Goal: Task Accomplishment & Management: Manage account settings

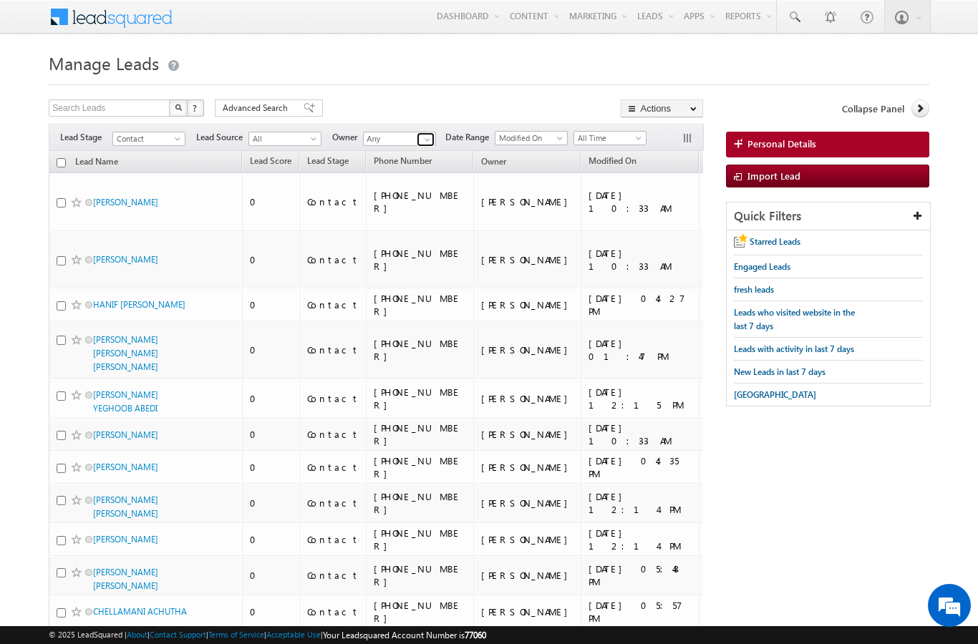
click at [424, 145] on span at bounding box center [427, 139] width 11 height 11
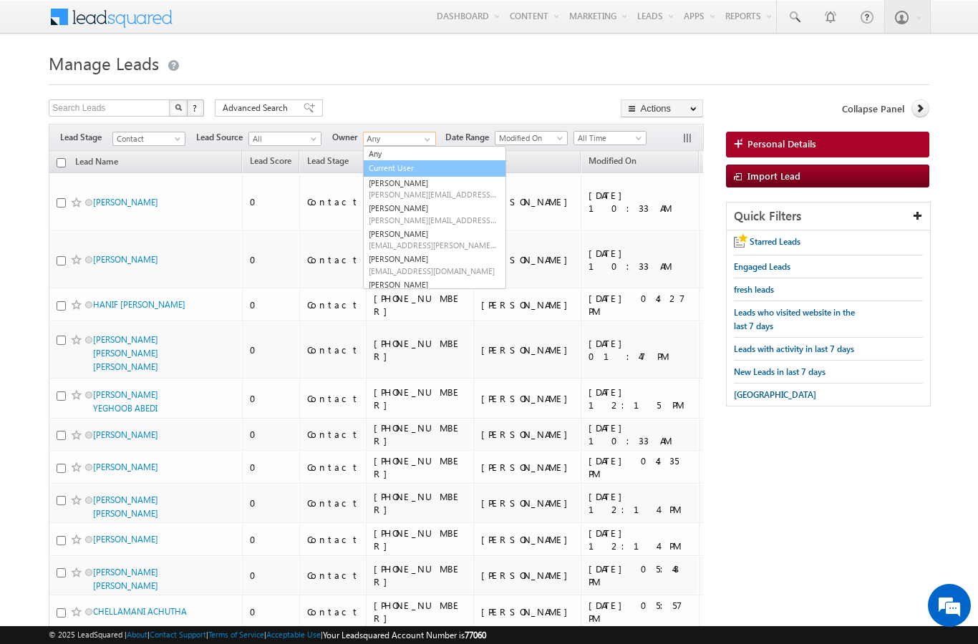
click at [424, 173] on link "Current User" at bounding box center [434, 168] width 143 height 16
type input "Current User"
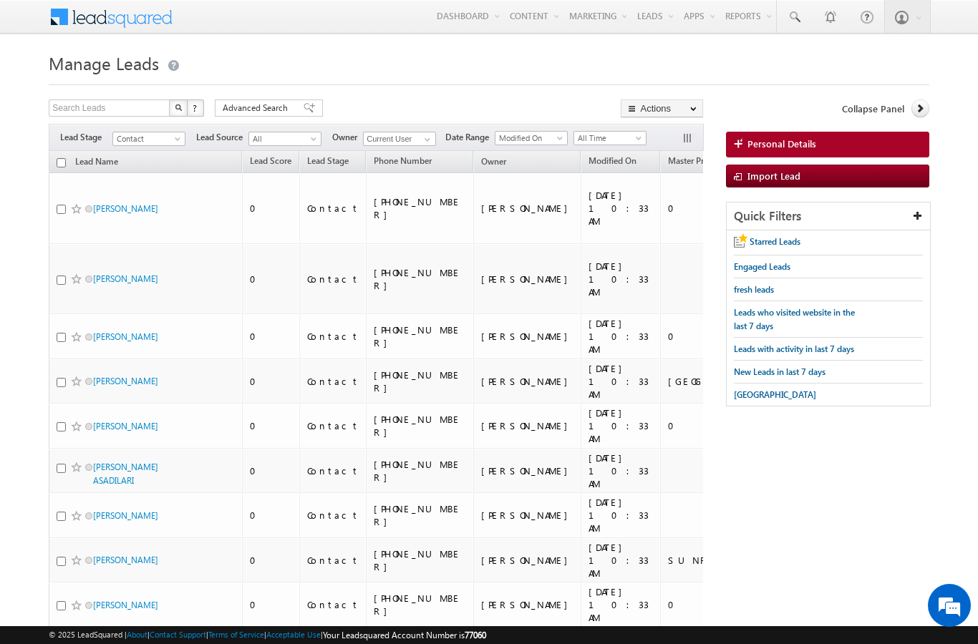
click at [273, 102] on span "Advanced Search" at bounding box center [257, 108] width 69 height 13
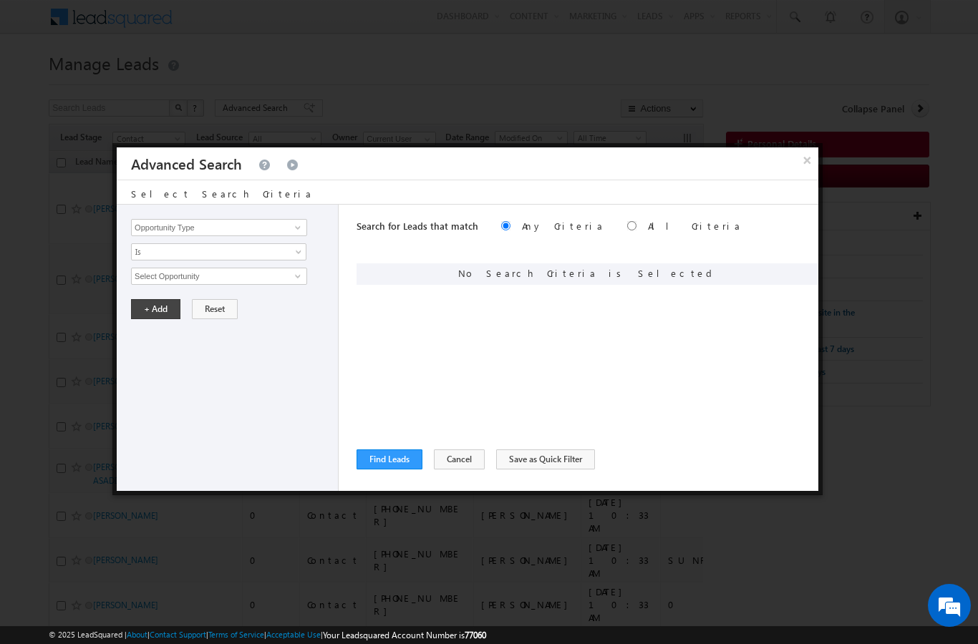
click at [459, 458] on button "Cancel" at bounding box center [459, 459] width 51 height 20
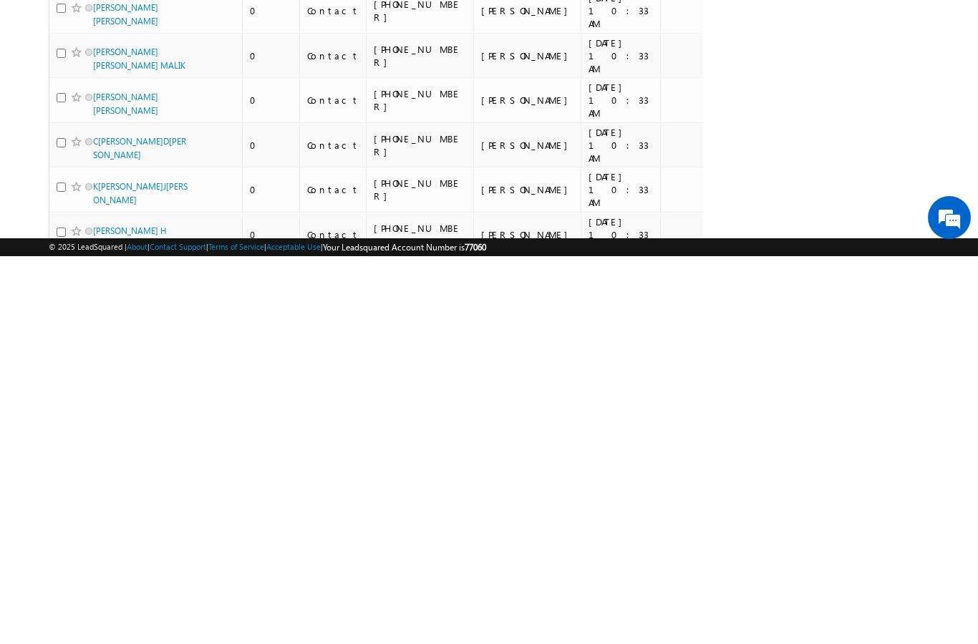
click at [104, 611] on li "100" at bounding box center [98, 618] width 34 height 14
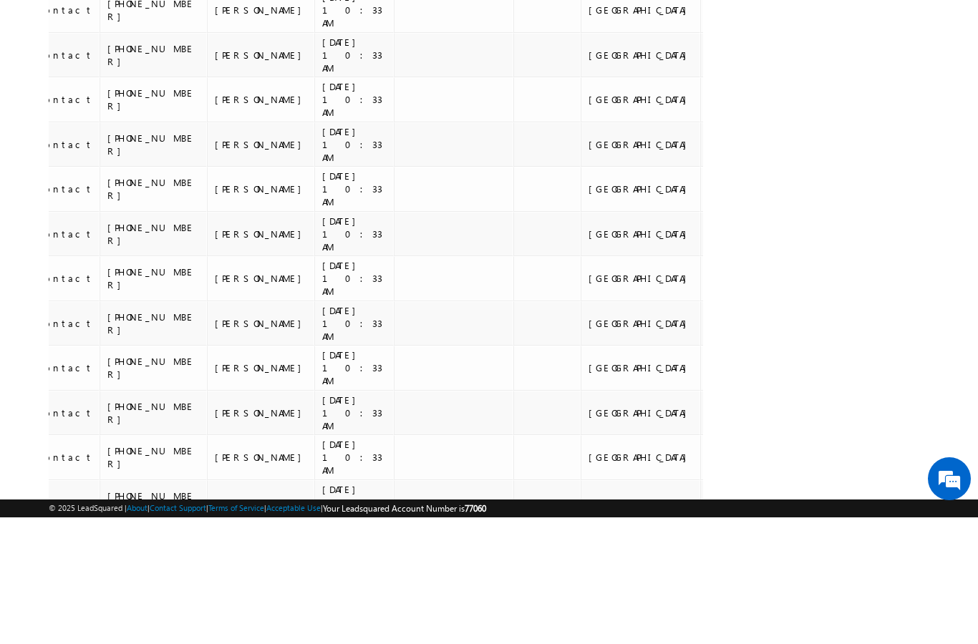
scroll to position [3230, 0]
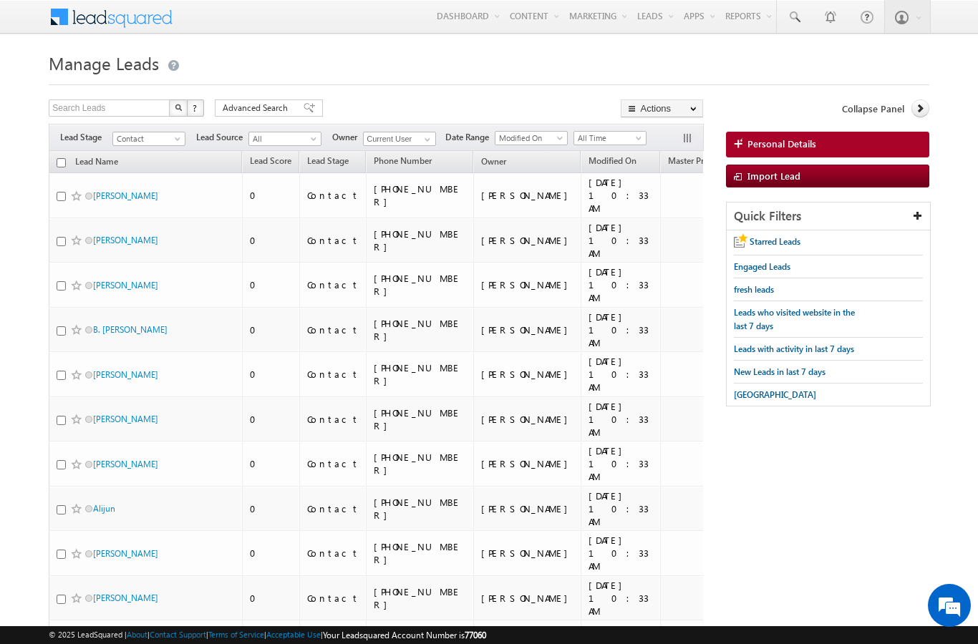
scroll to position [0, 0]
click at [62, 165] on input "checkbox" at bounding box center [61, 162] width 9 height 9
checkbox input "true"
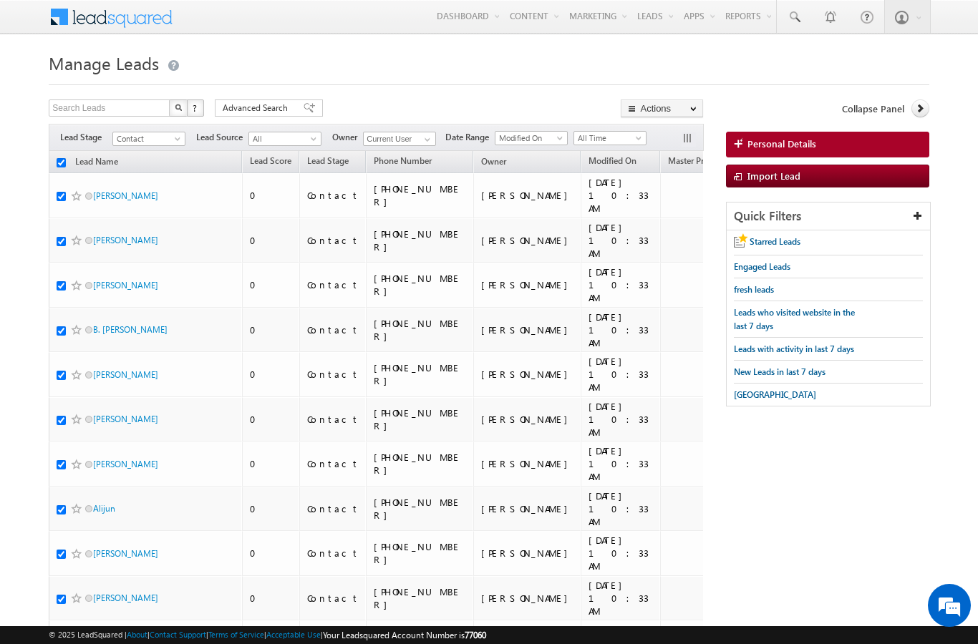
checkbox input "true"
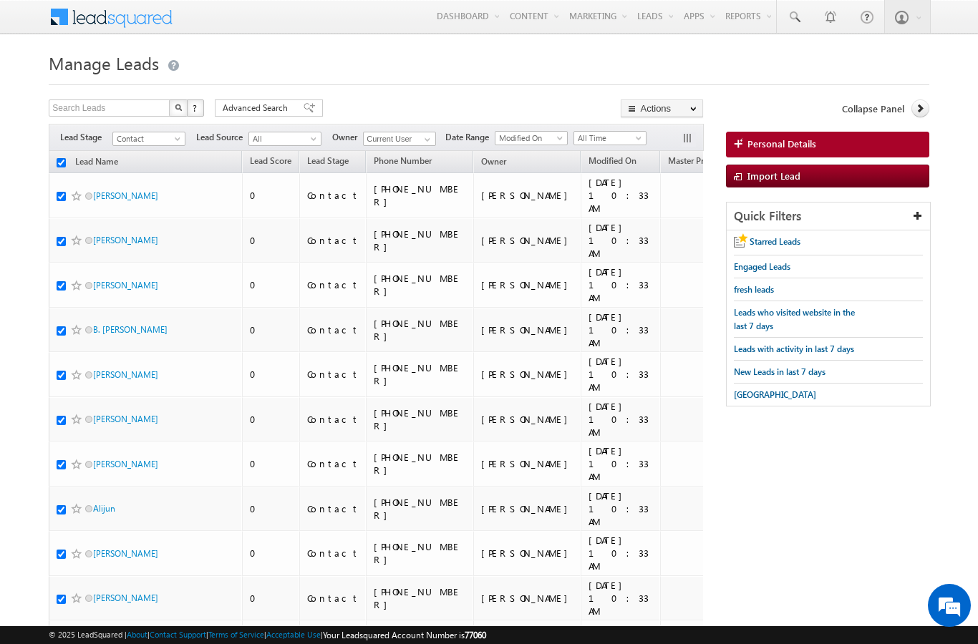
checkbox input "true"
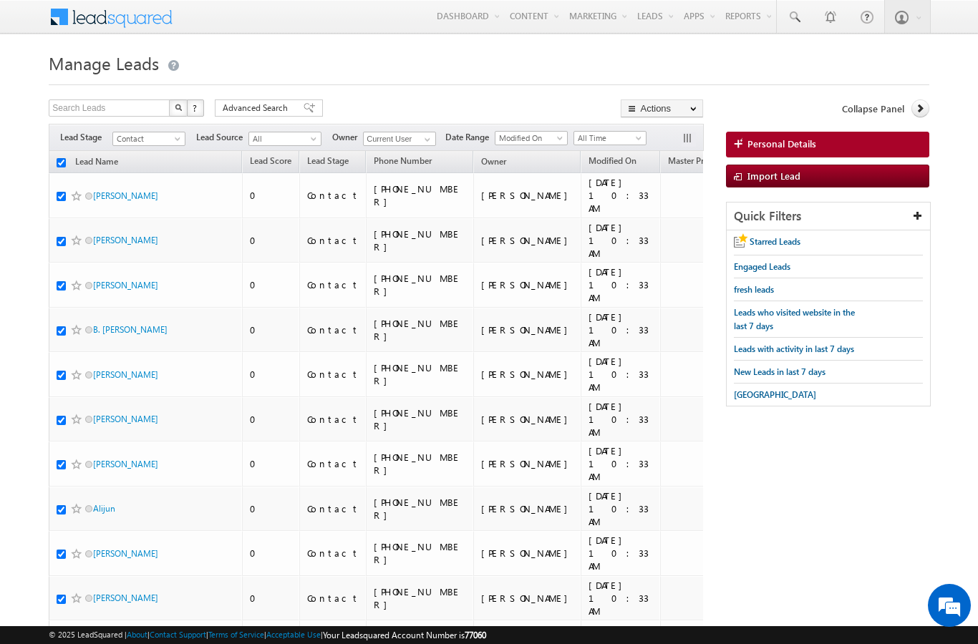
checkbox input "true"
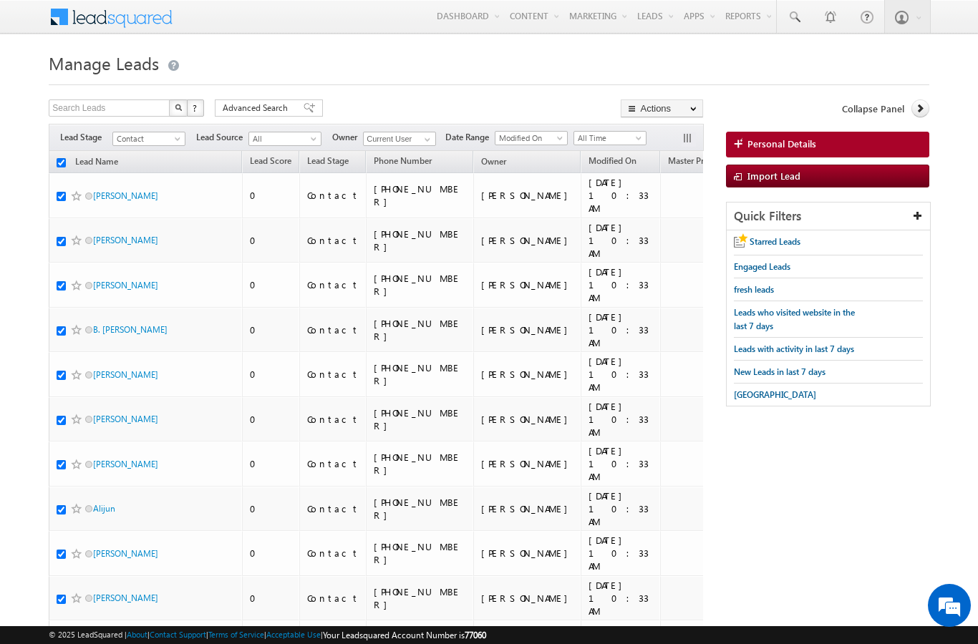
checkbox input "true"
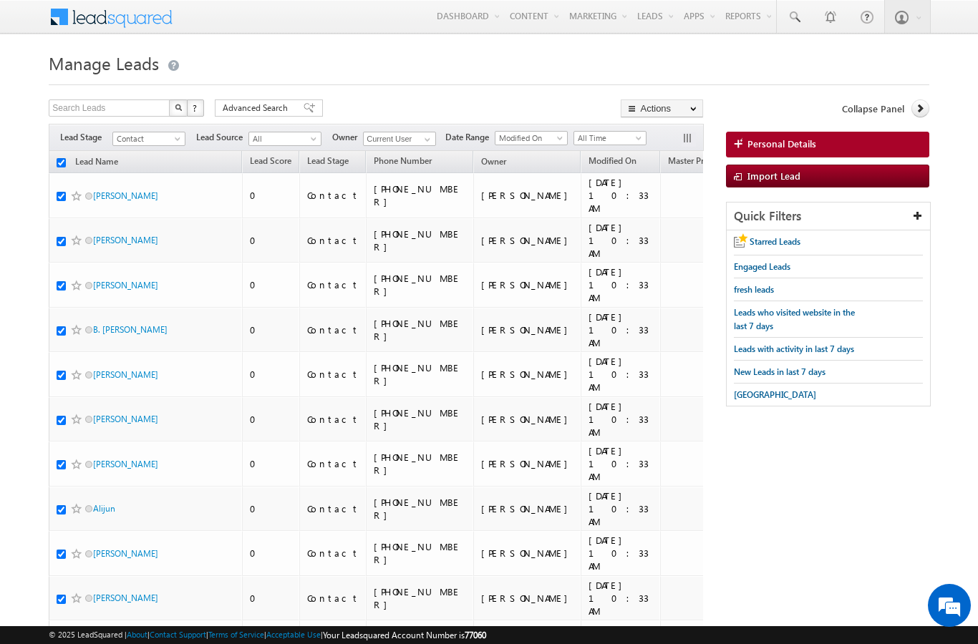
checkbox input "true"
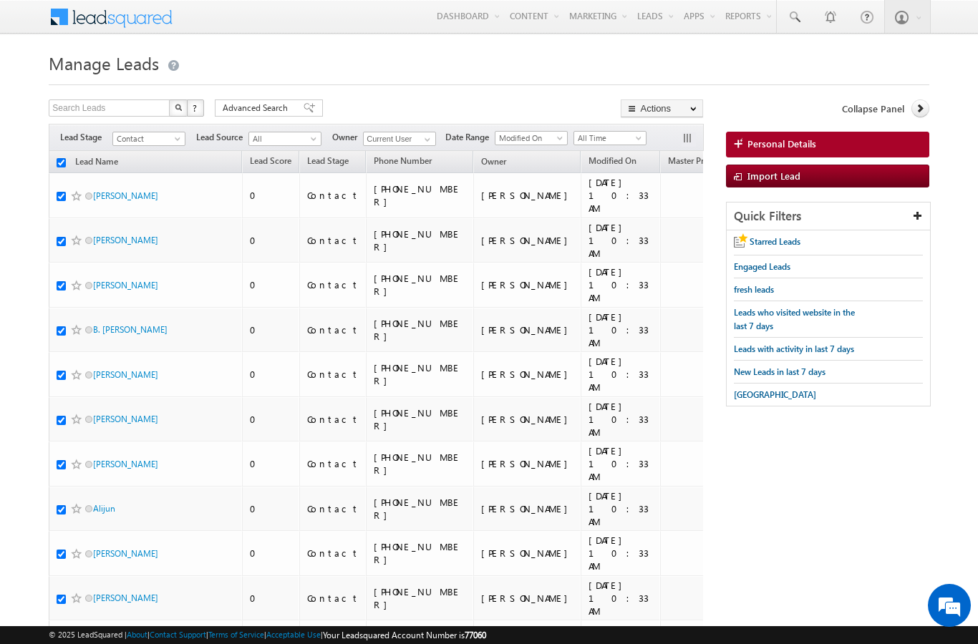
checkbox input "true"
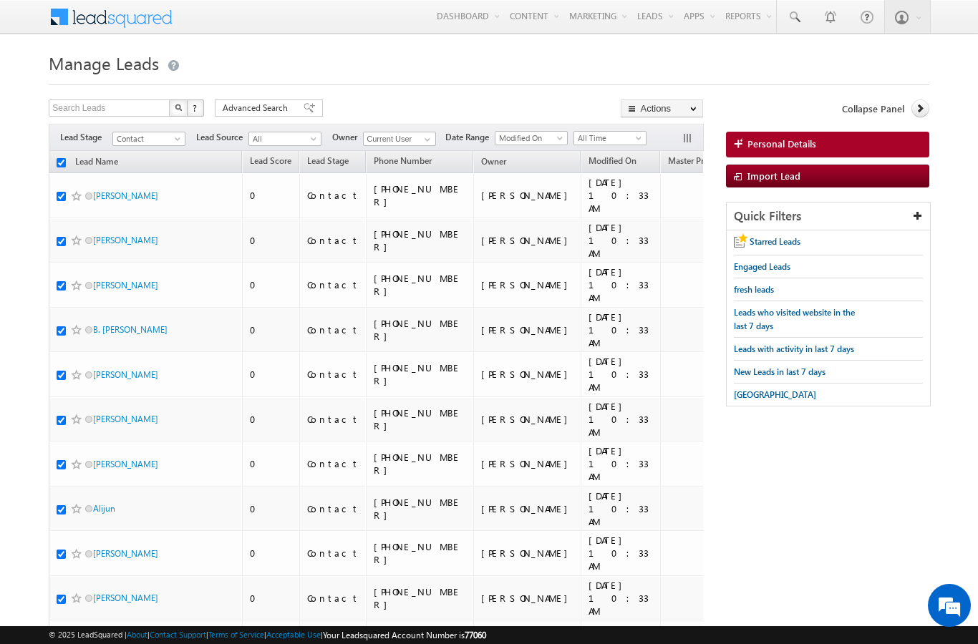
checkbox input "true"
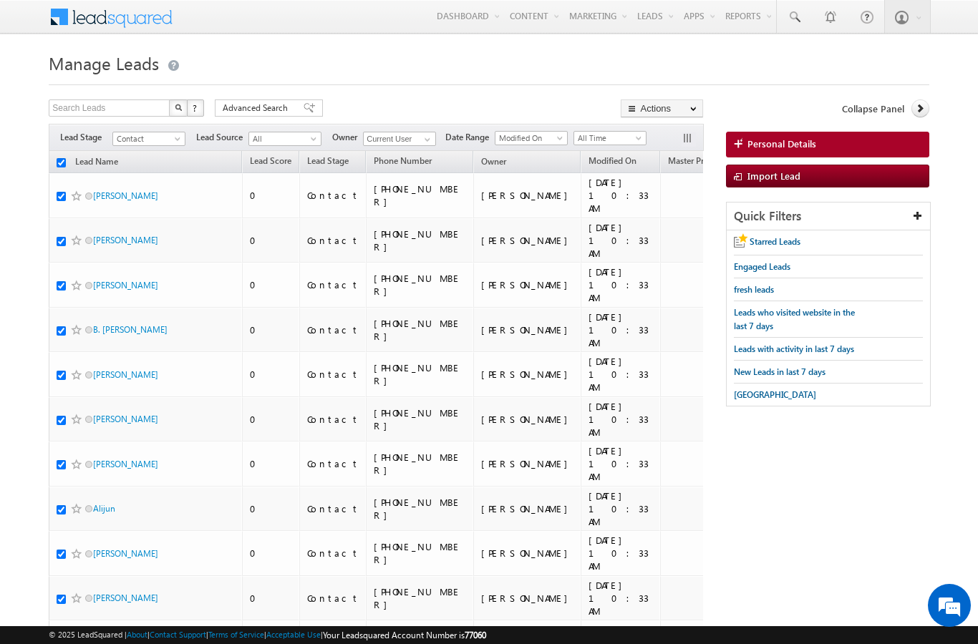
checkbox input "true"
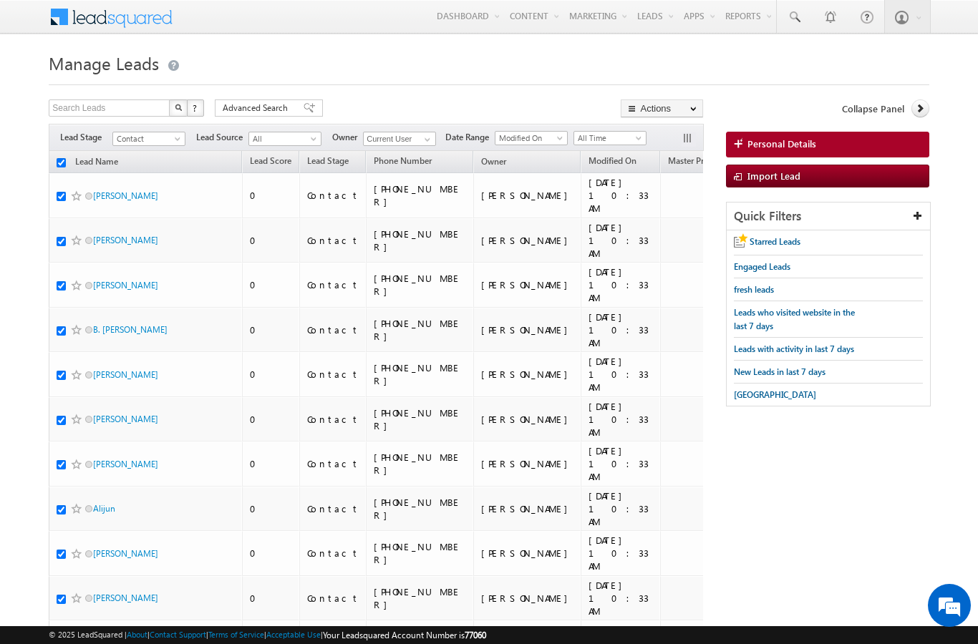
checkbox input "true"
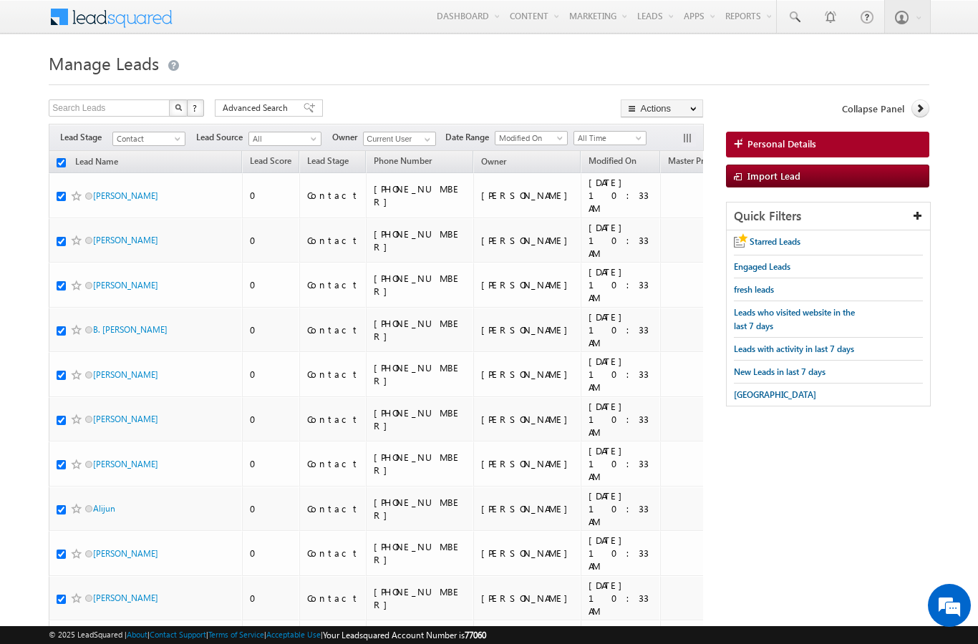
checkbox input "true"
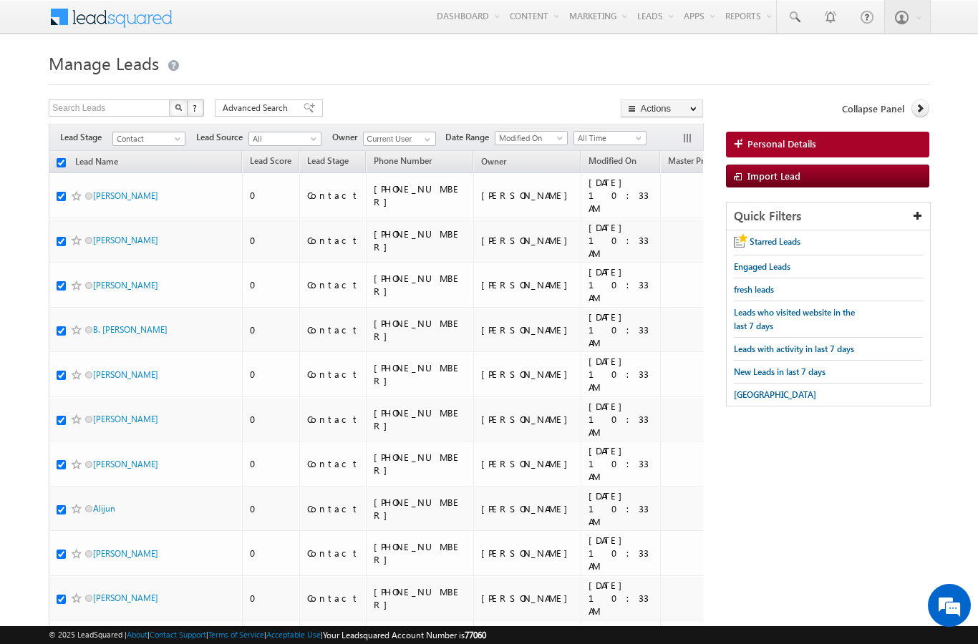
checkbox input "true"
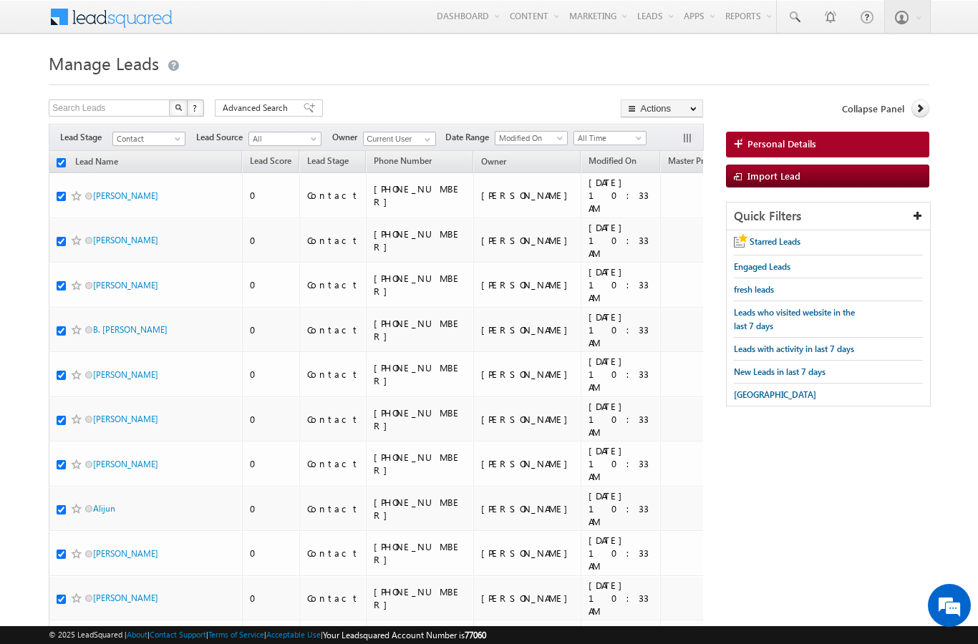
checkbox input "true"
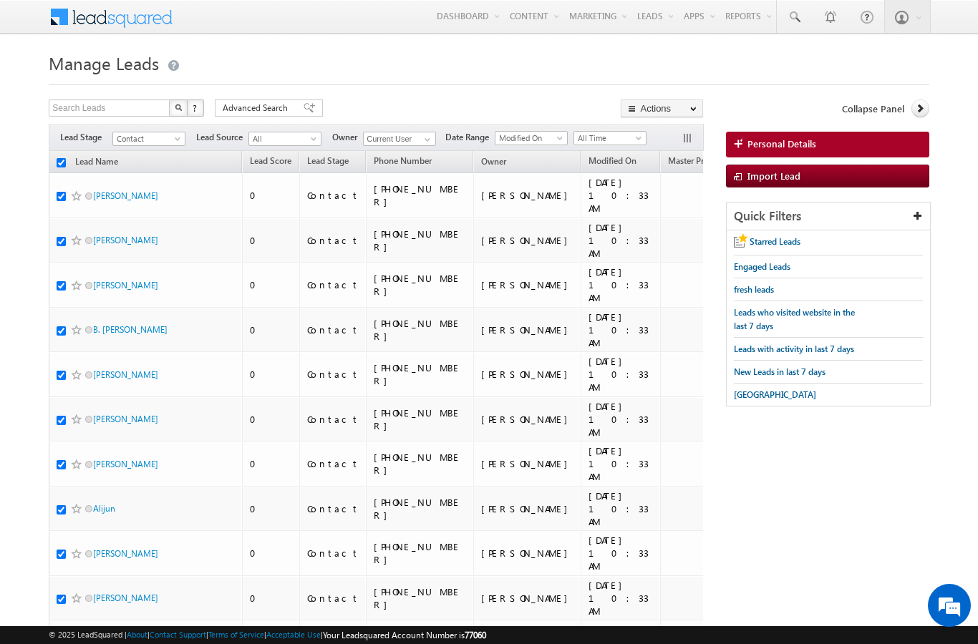
checkbox input "true"
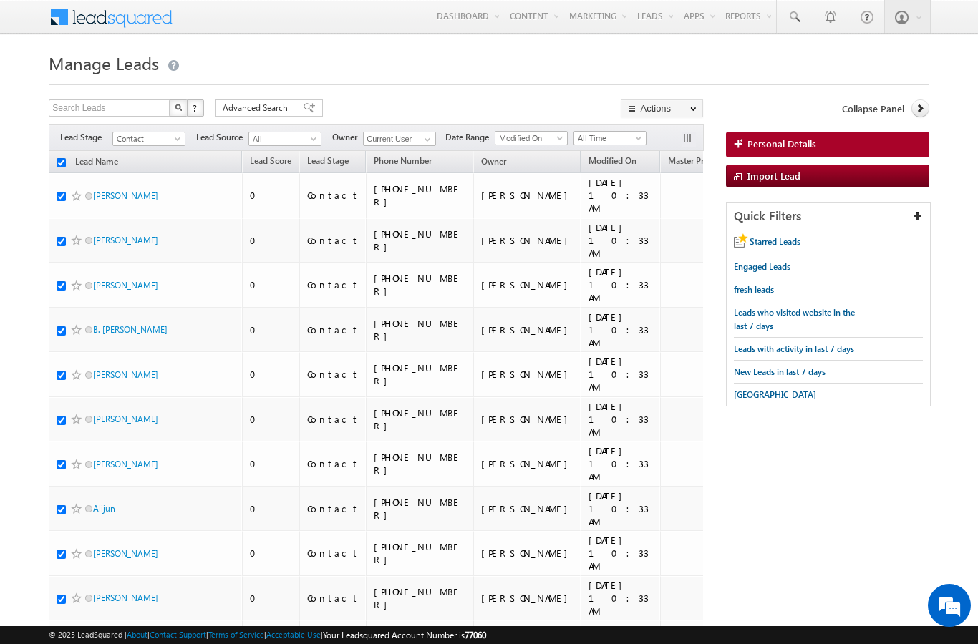
checkbox input "true"
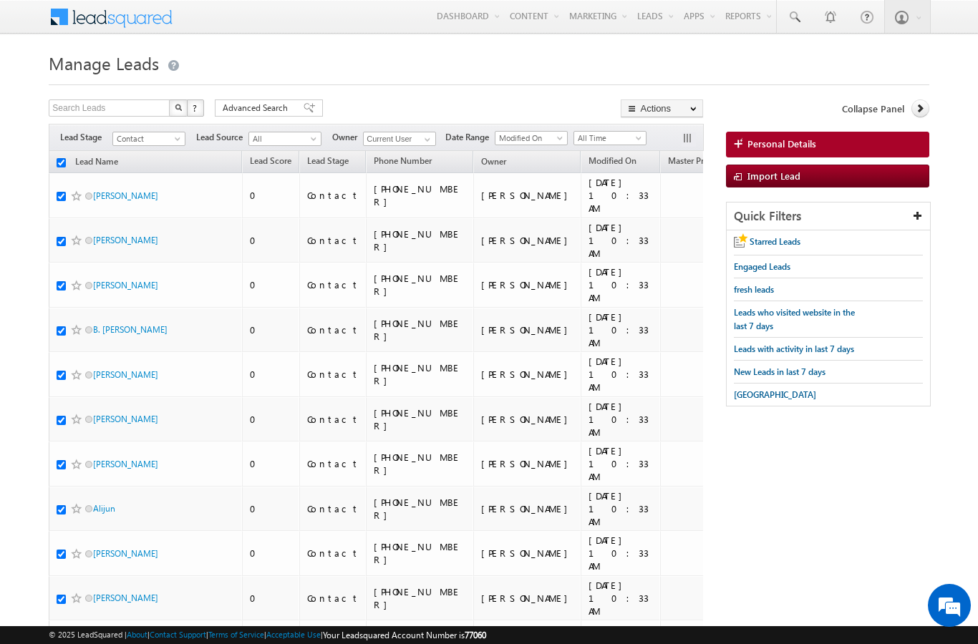
checkbox input "true"
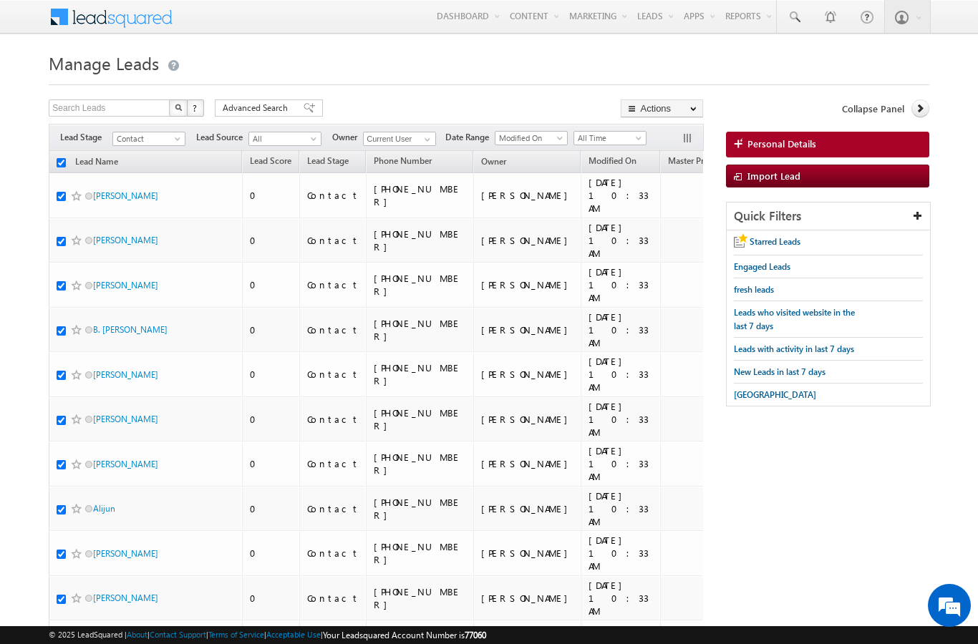
checkbox input "true"
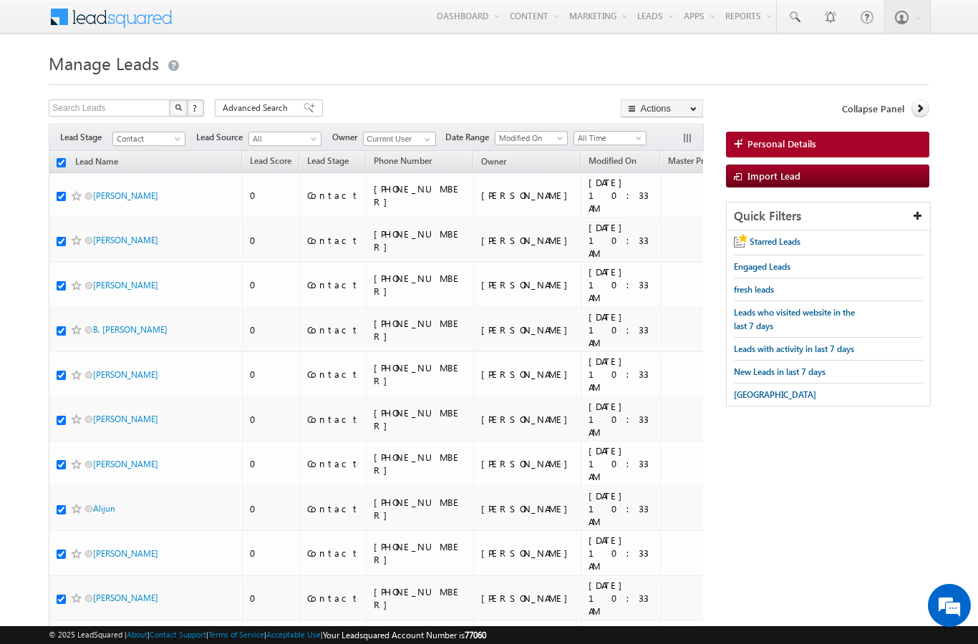
checkbox input "true"
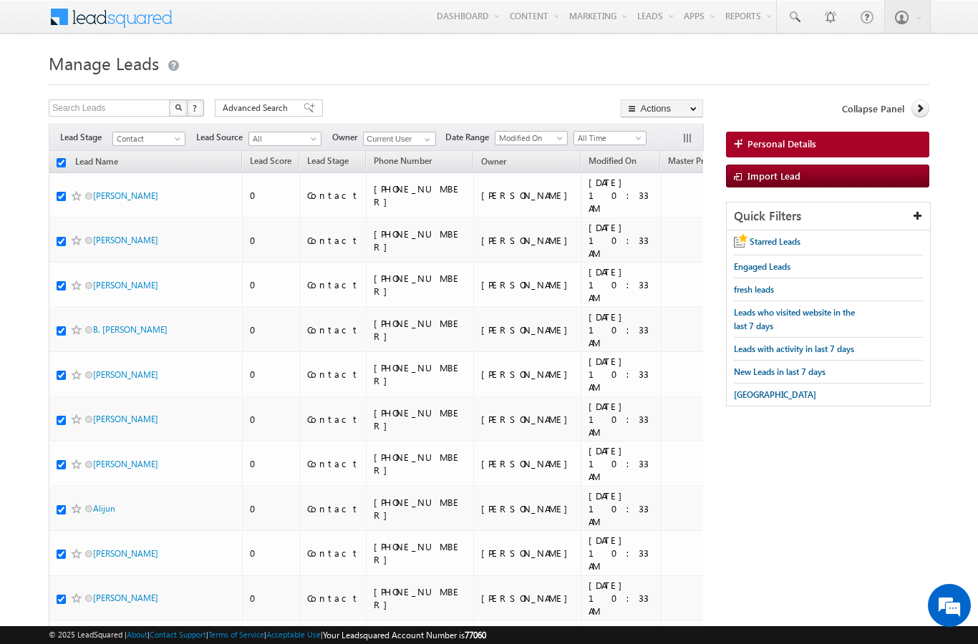
checkbox input "true"
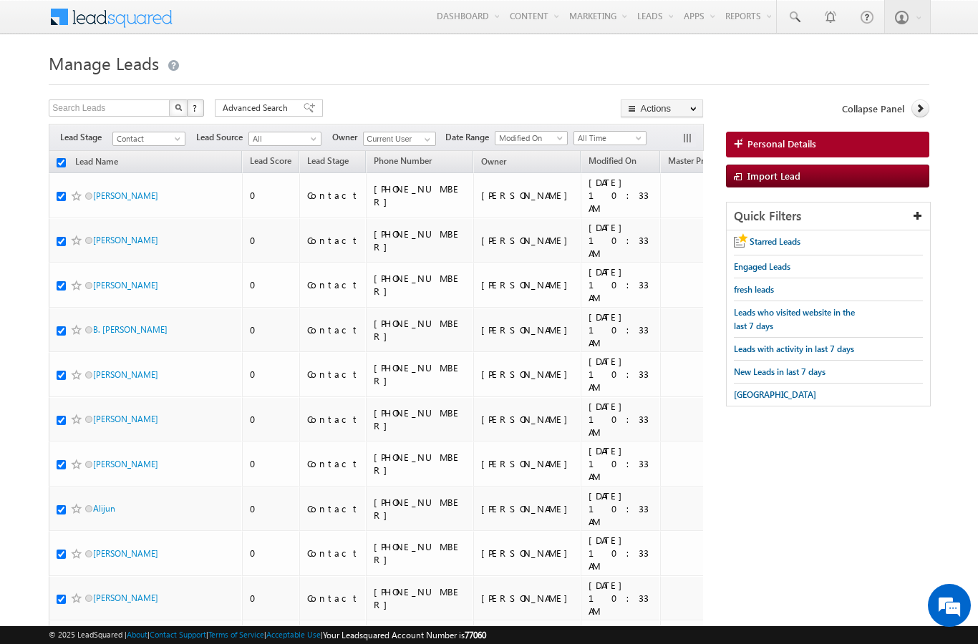
checkbox input "true"
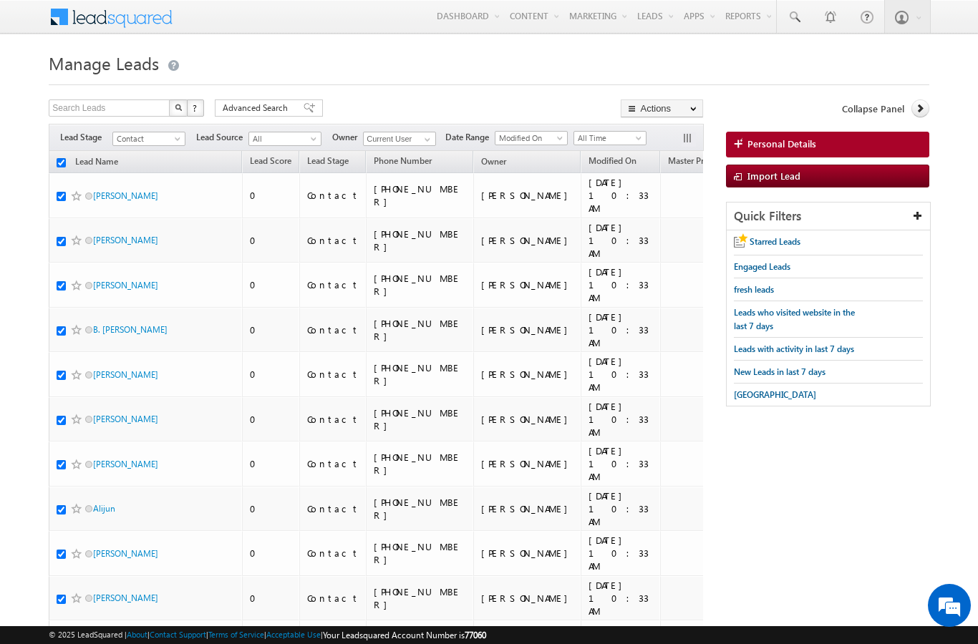
checkbox input "true"
click at [0, 0] on link "Change Owner" at bounding box center [0, 0] width 0 height 0
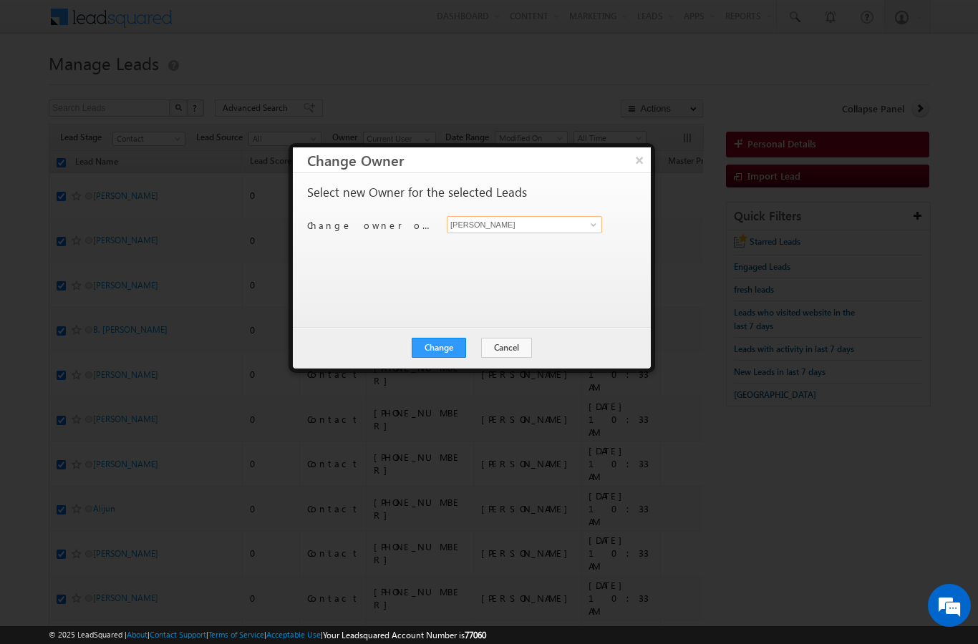
click at [578, 227] on input "[PERSON_NAME]" at bounding box center [524, 224] width 155 height 17
click at [495, 248] on span "[EMAIL_ADDRESS][PERSON_NAME][DOMAIN_NAME]" at bounding box center [516, 253] width 129 height 11
type input "[PERSON_NAME]"
click at [446, 344] on button "Change" at bounding box center [439, 348] width 54 height 20
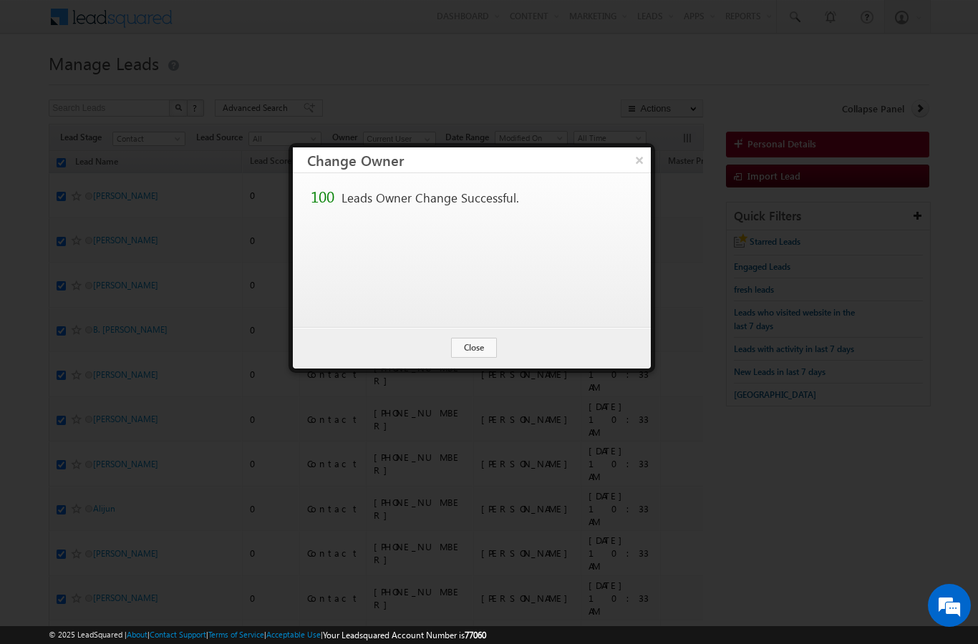
click at [481, 354] on button "Close" at bounding box center [474, 348] width 46 height 20
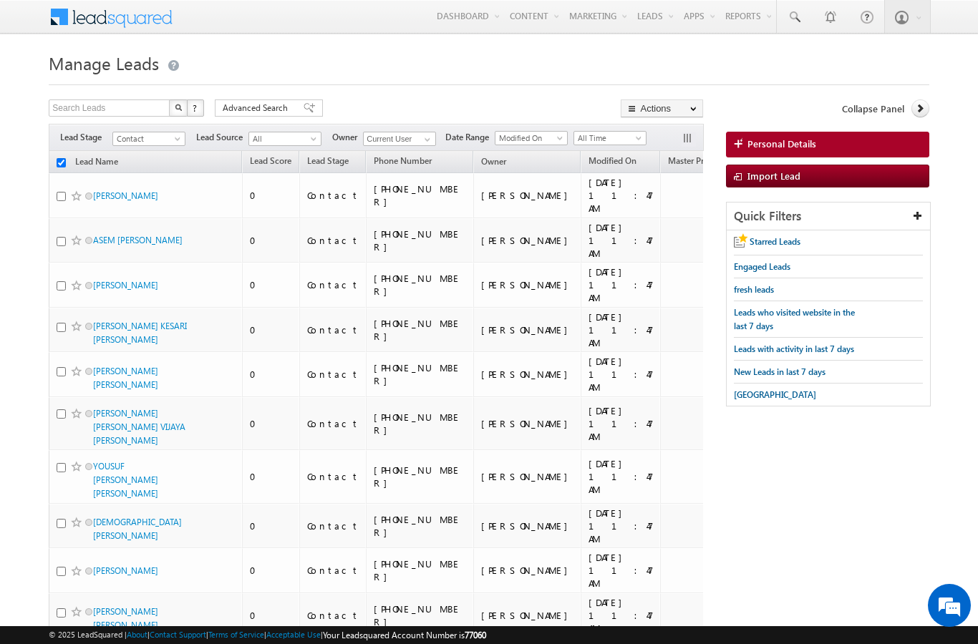
checkbox input "false"
